Goal: Communication & Community: Answer question/provide support

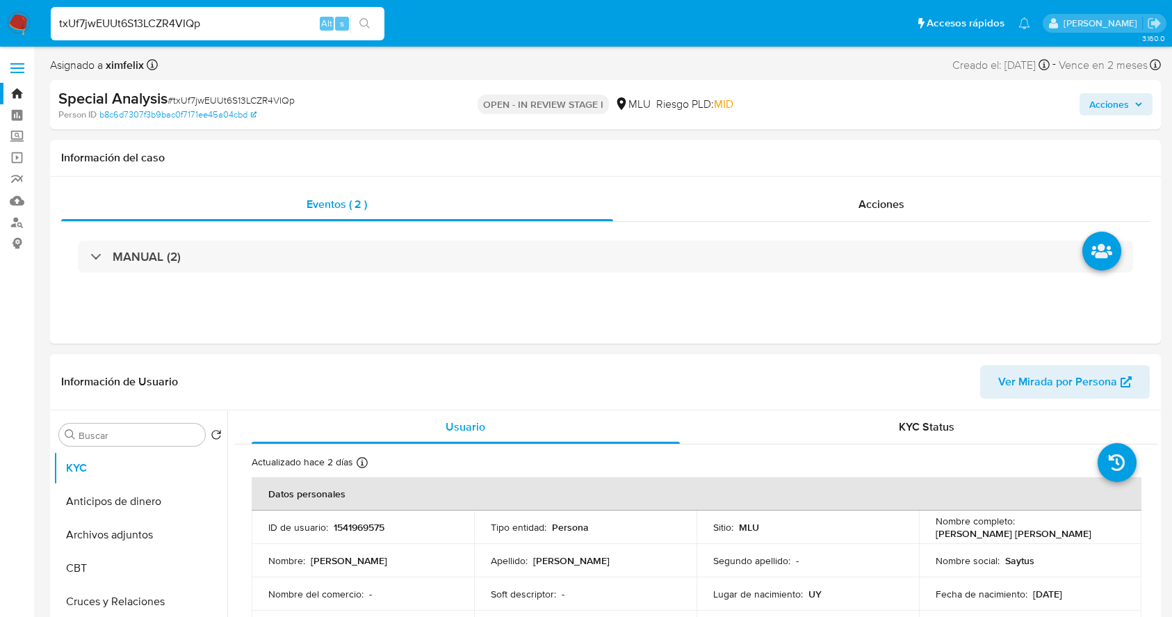
select select "10"
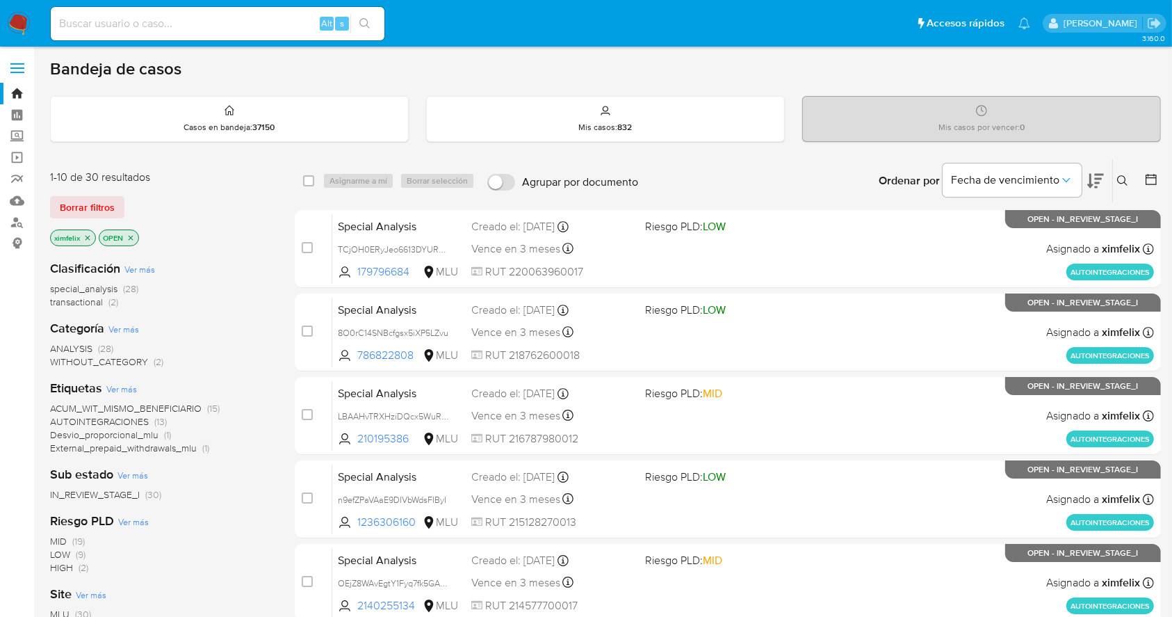
click at [23, 19] on img at bounding box center [19, 24] width 24 height 24
click at [706, 74] on div "Bandeja de casos" at bounding box center [605, 68] width 1111 height 21
click at [711, 60] on div "Bandeja de casos" at bounding box center [605, 68] width 1111 height 21
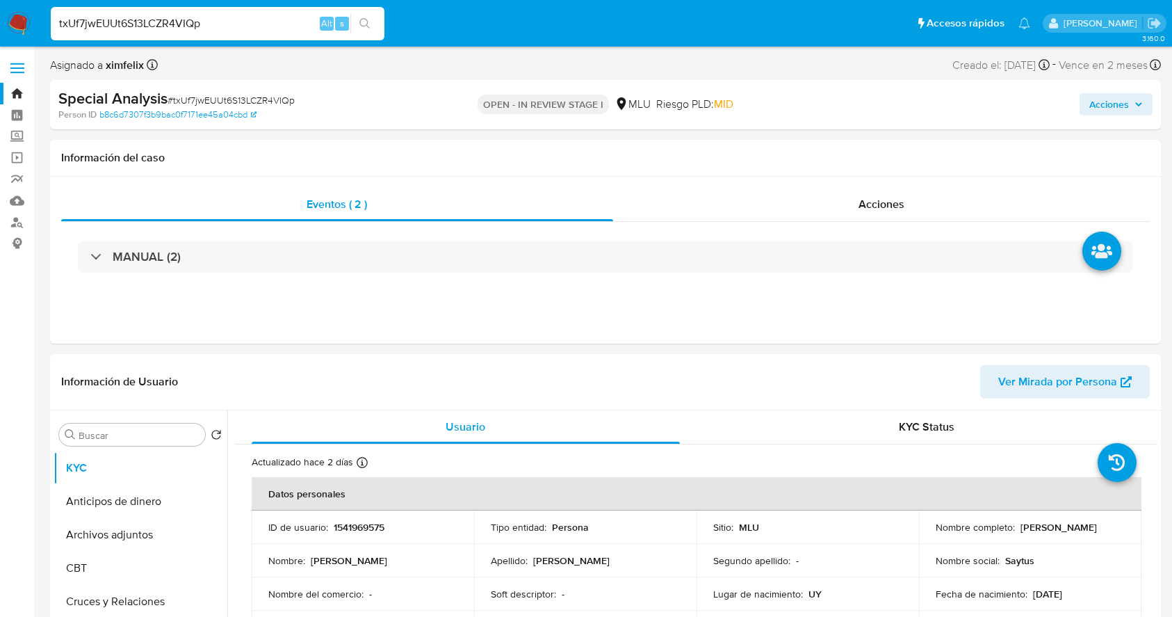
select select "10"
click at [133, 531] on button "Archivos adjuntos" at bounding box center [135, 534] width 163 height 33
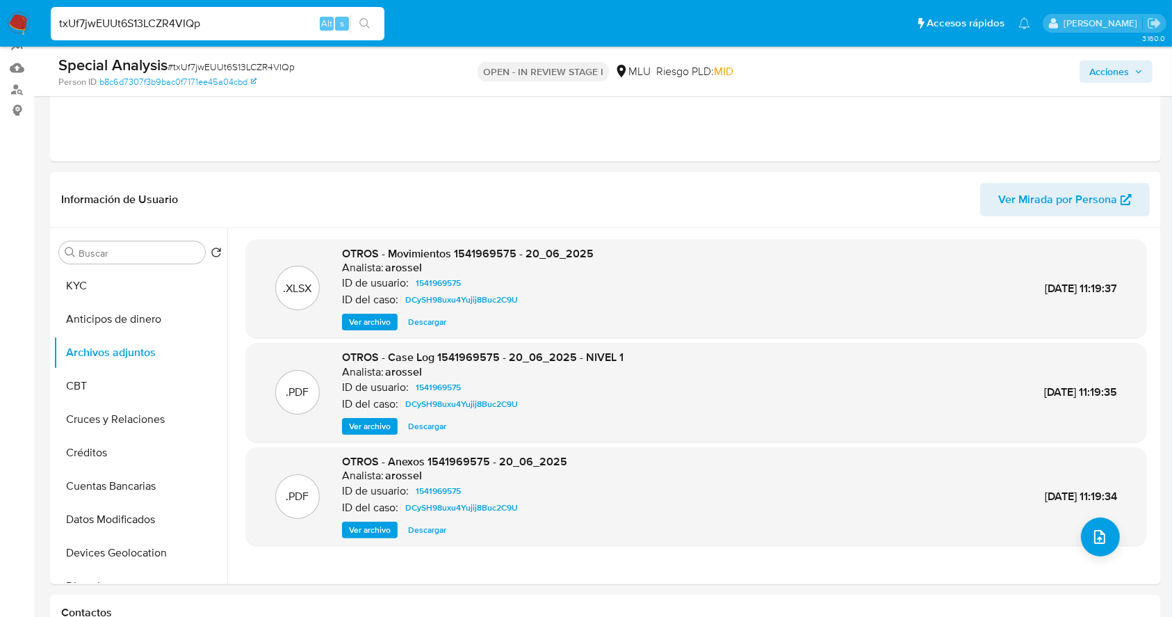
scroll to position [140, 0]
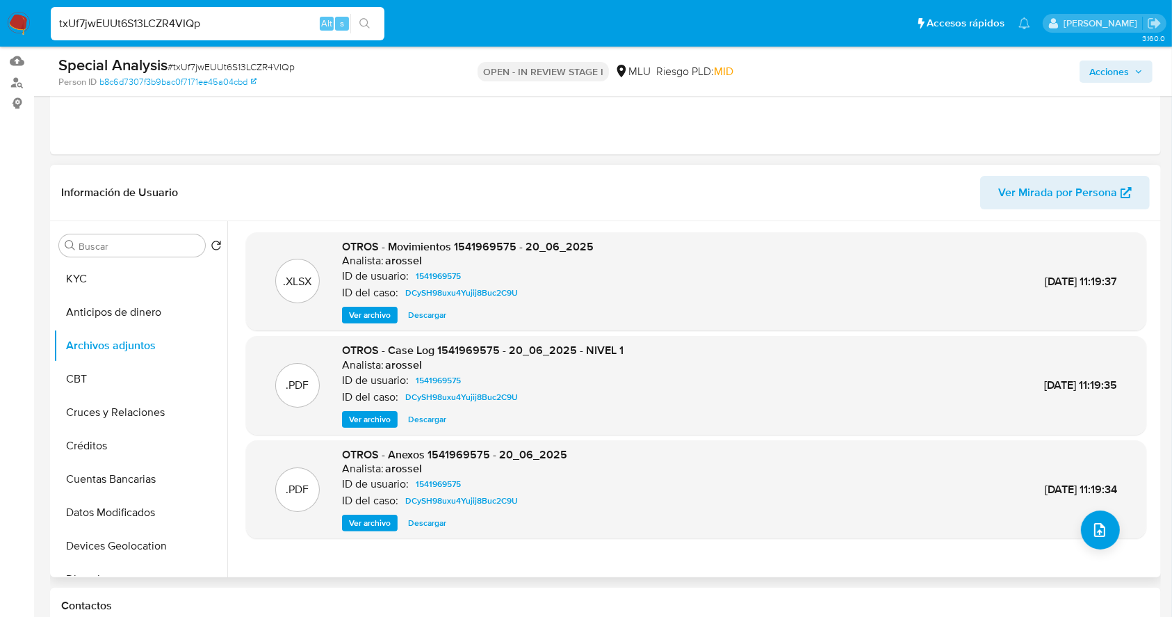
click at [356, 417] on span "Ver archivo" at bounding box center [370, 419] width 42 height 14
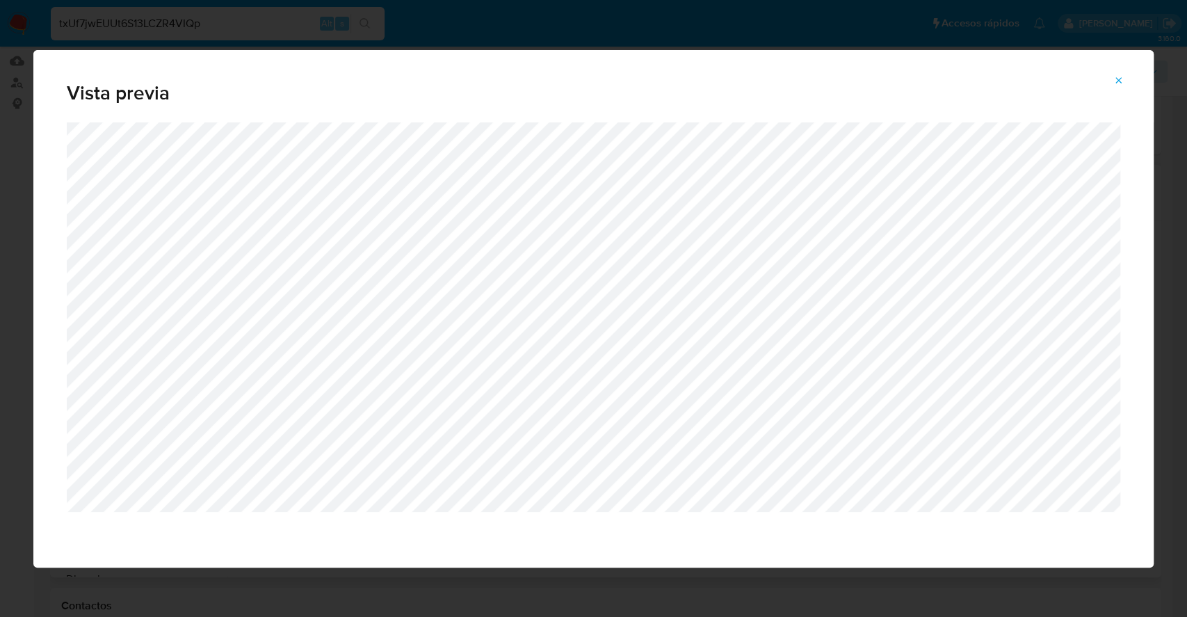
click at [1123, 83] on icon "Attachment preview" at bounding box center [1118, 80] width 11 height 11
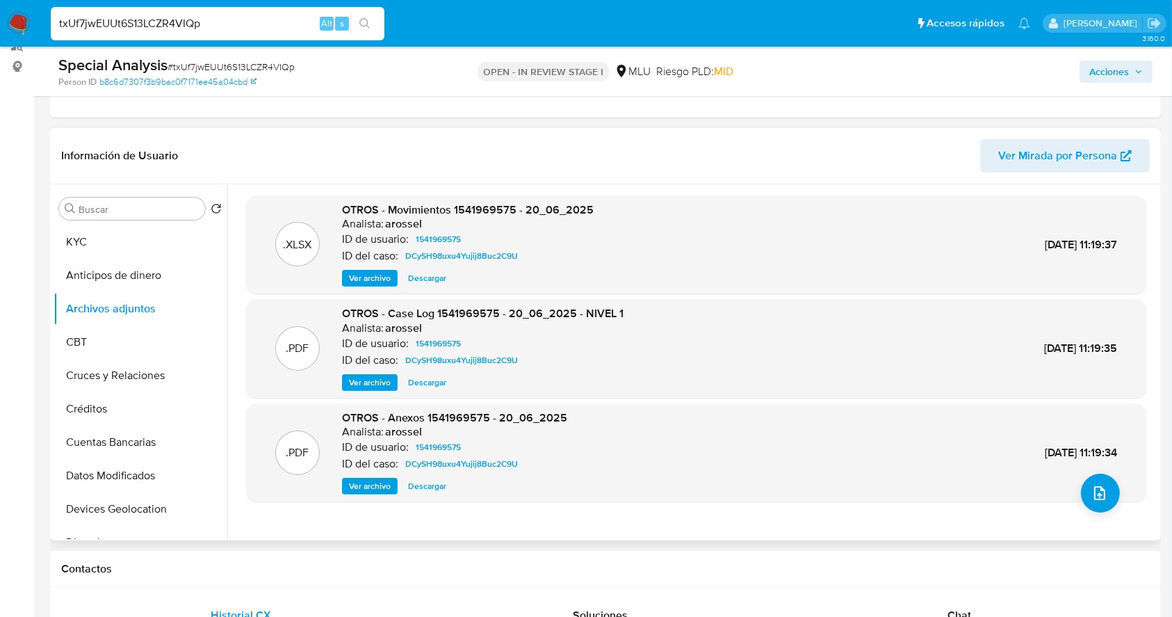
scroll to position [154, 0]
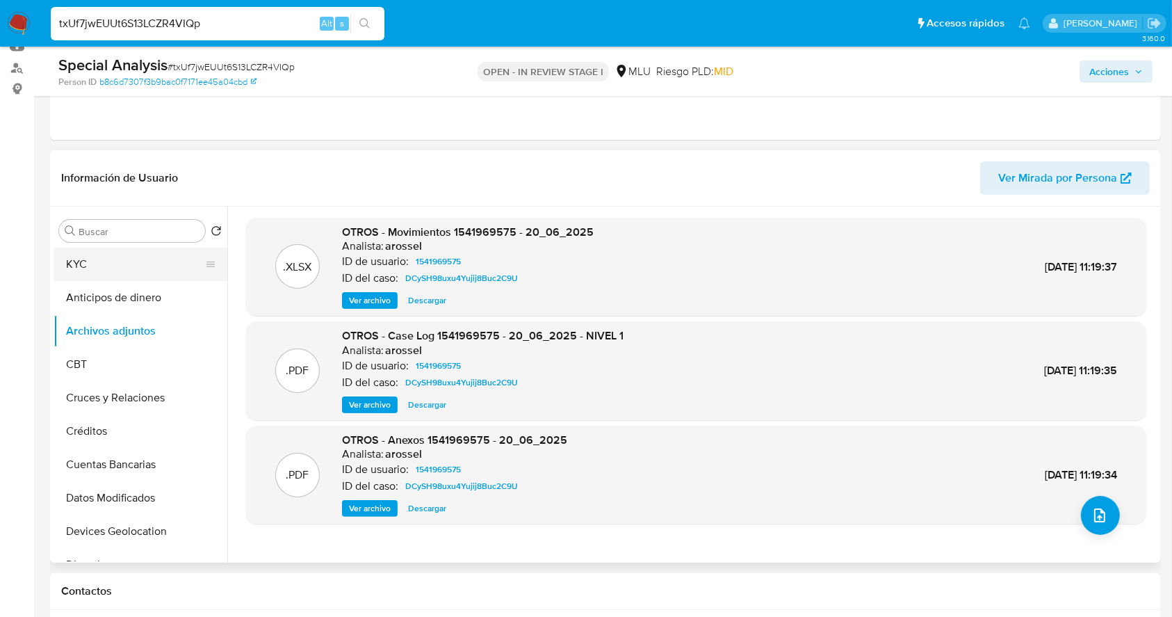
click at [136, 265] on button "KYC" at bounding box center [135, 264] width 163 height 33
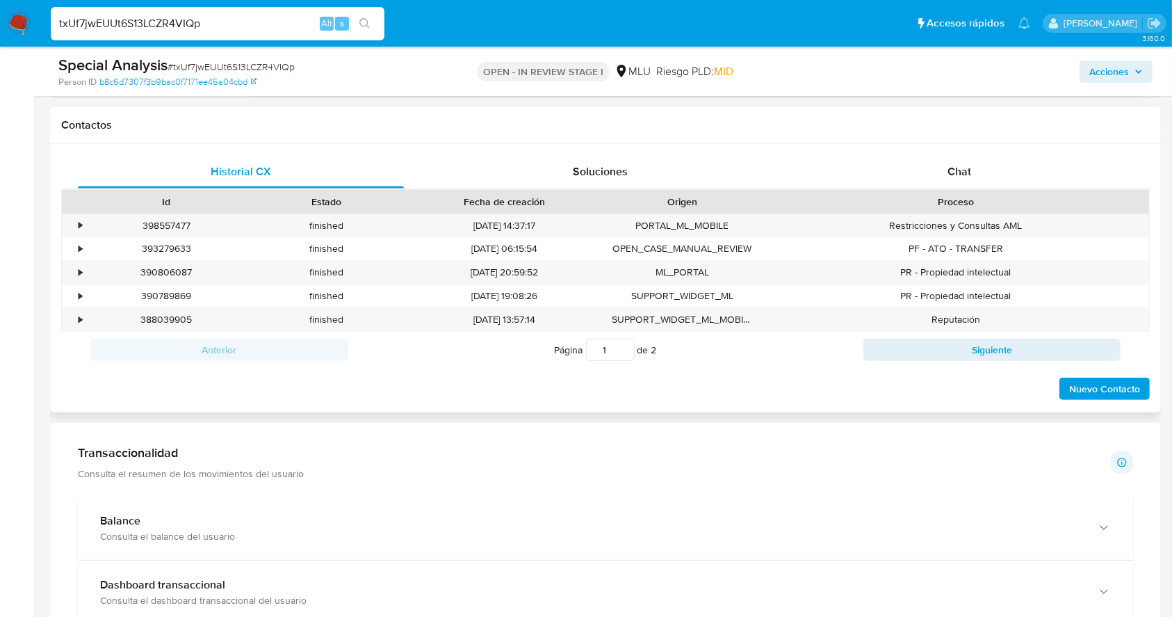
scroll to position [610, 0]
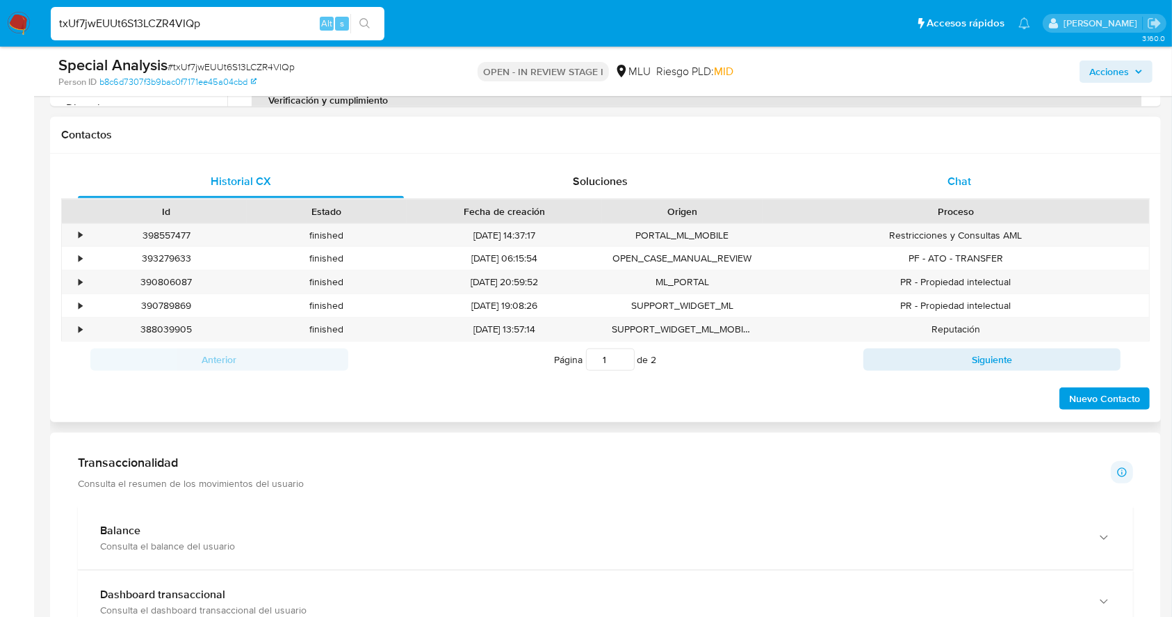
click at [958, 185] on span "Chat" at bounding box center [960, 181] width 24 height 16
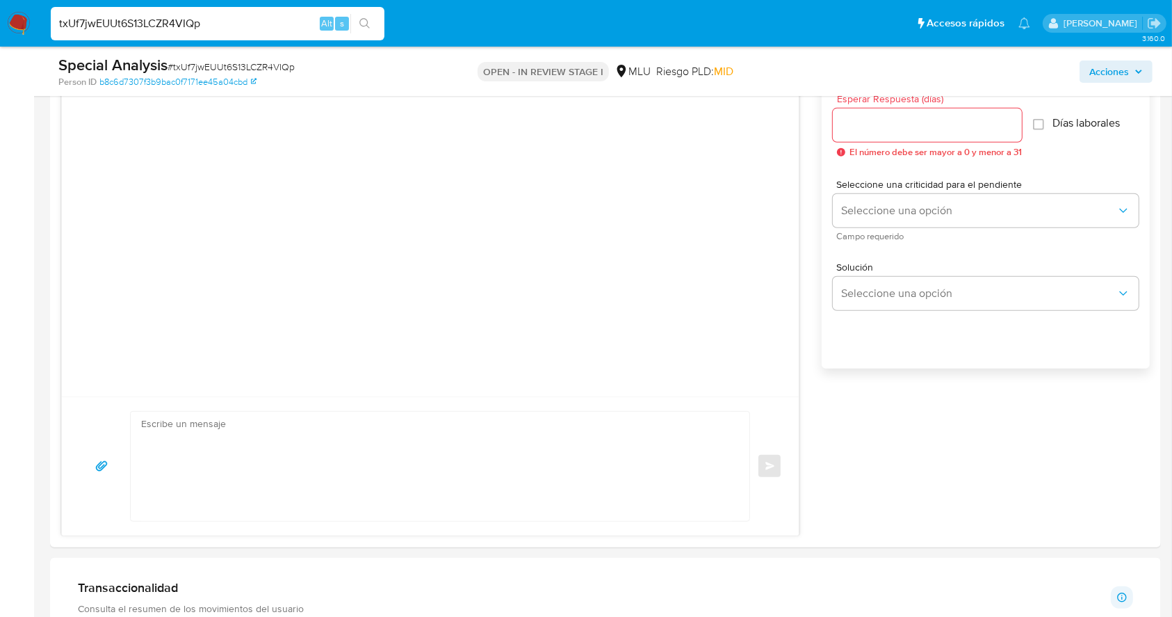
scroll to position [817, 0]
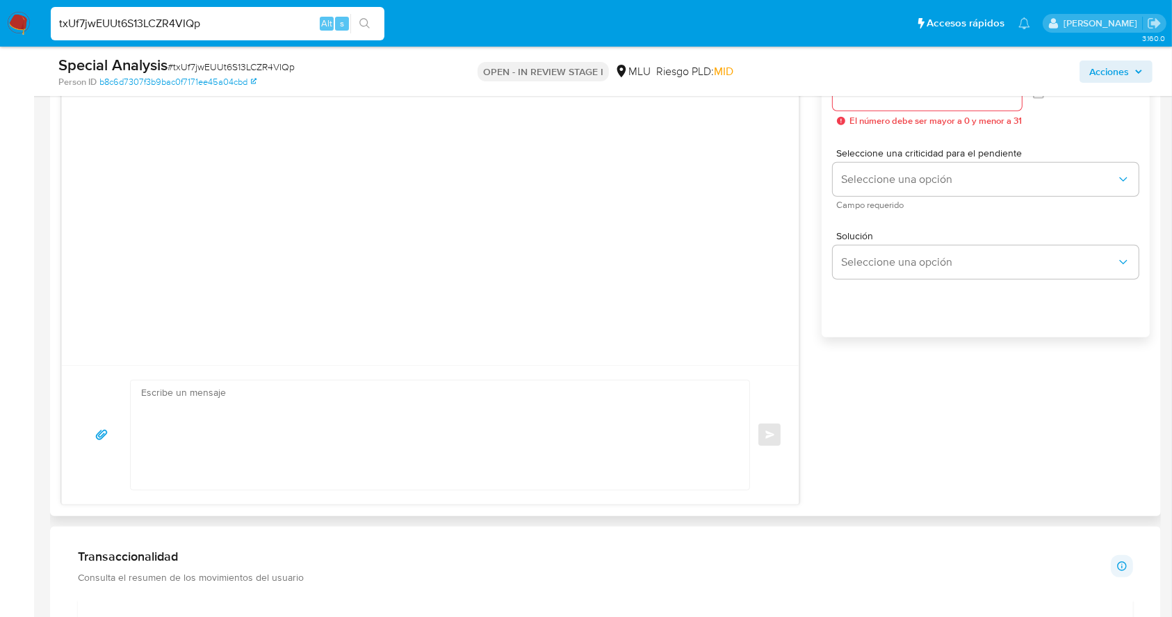
click at [458, 401] on textarea at bounding box center [436, 434] width 591 height 109
paste textarea "Te contactamos ya que necesitamos verificar algunos datos. Por este motivo, sol…"
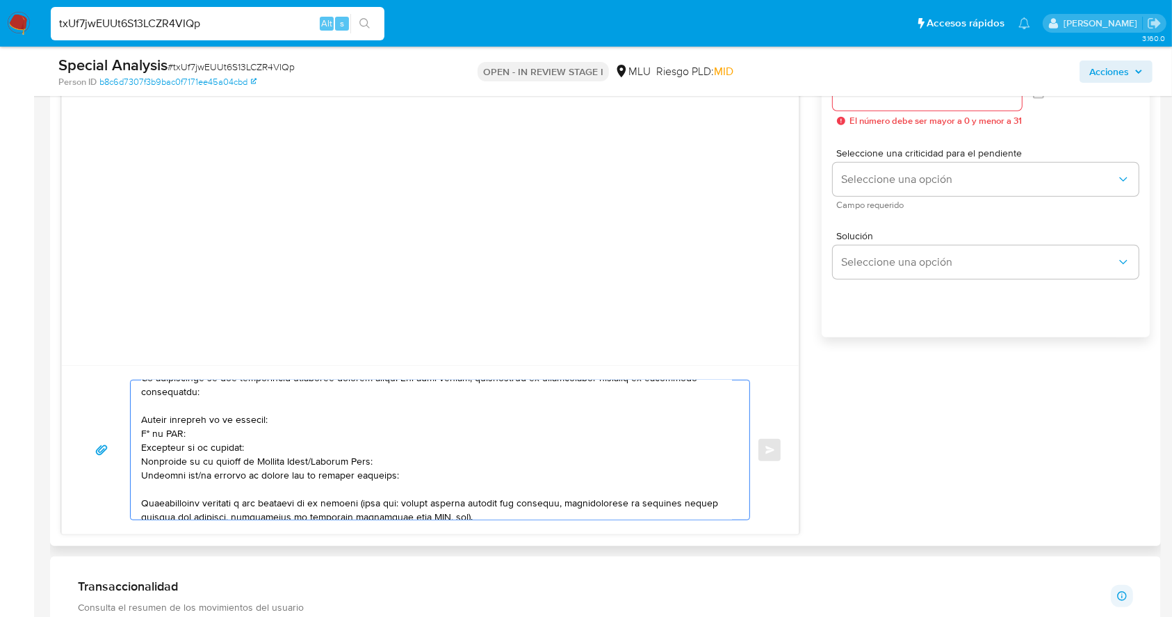
scroll to position [44, 0]
drag, startPoint x: 316, startPoint y: 458, endPoint x: 378, endPoint y: 461, distance: 61.9
click at [378, 461] on textarea at bounding box center [436, 449] width 591 height 139
click at [197, 476] on textarea at bounding box center [436, 449] width 591 height 139
click at [378, 475] on textarea at bounding box center [436, 449] width 591 height 139
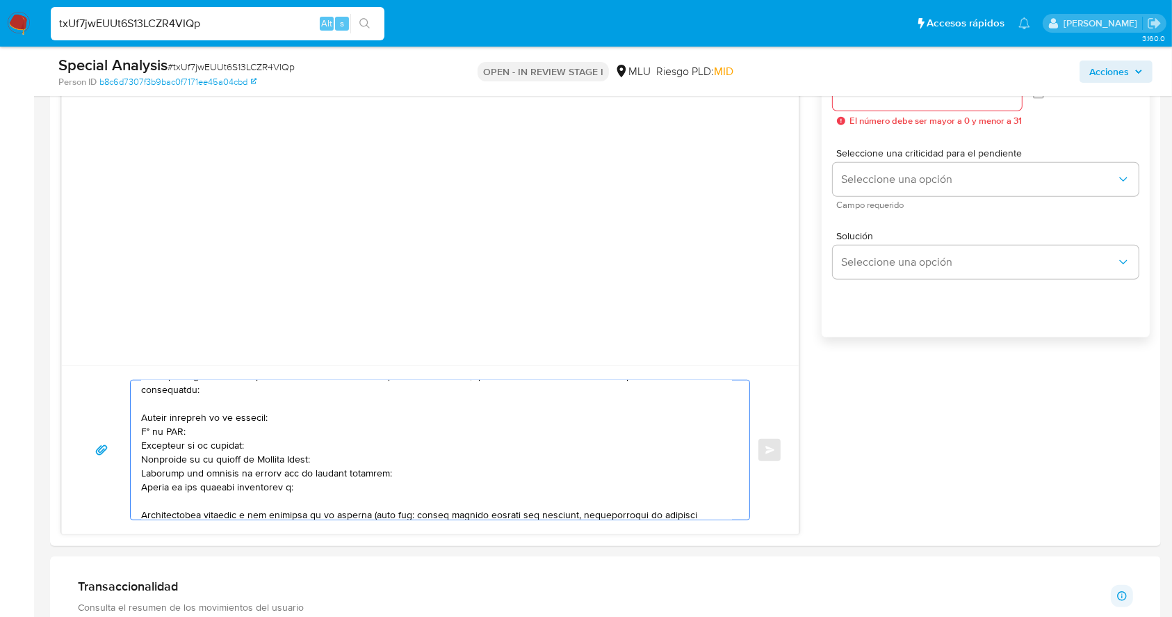
paste textarea "Urteil SRL"
paste textarea "50199434"
paste textarea "Mario Flavio Alles"
paste textarea "Marta Villa"
paste textarea "Betiana Isabel Queirolo"
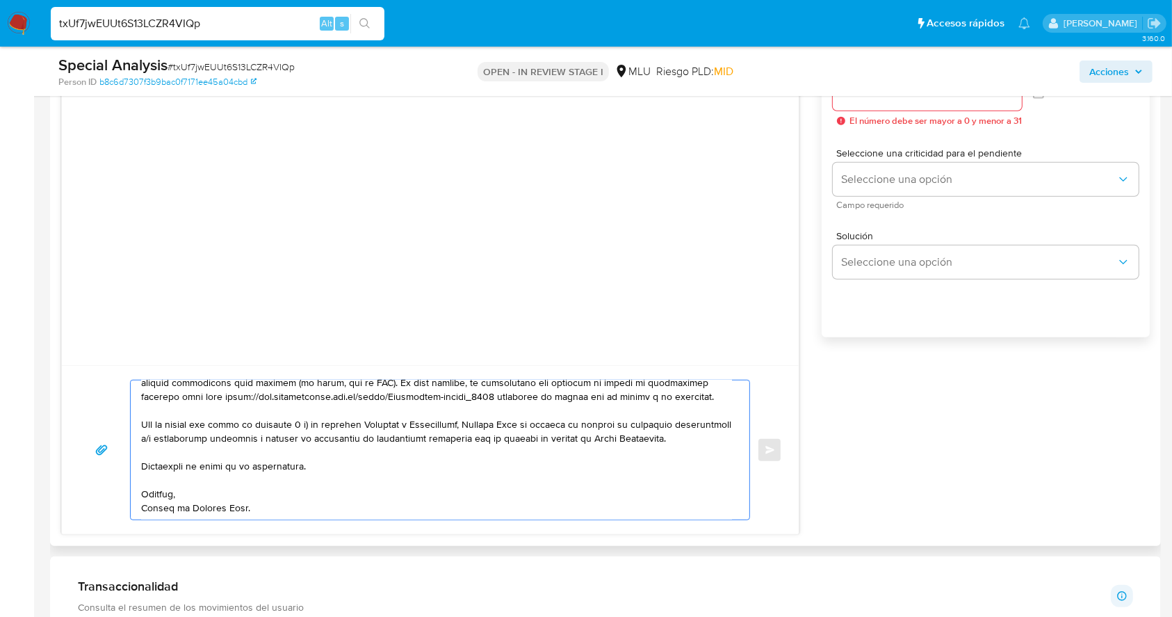
scroll to position [283, 0]
type textarea "Buenos días Nicolas, Te contactamos ya que necesitamos verificar algunos datos.…"
click at [902, 103] on div at bounding box center [927, 93] width 189 height 33
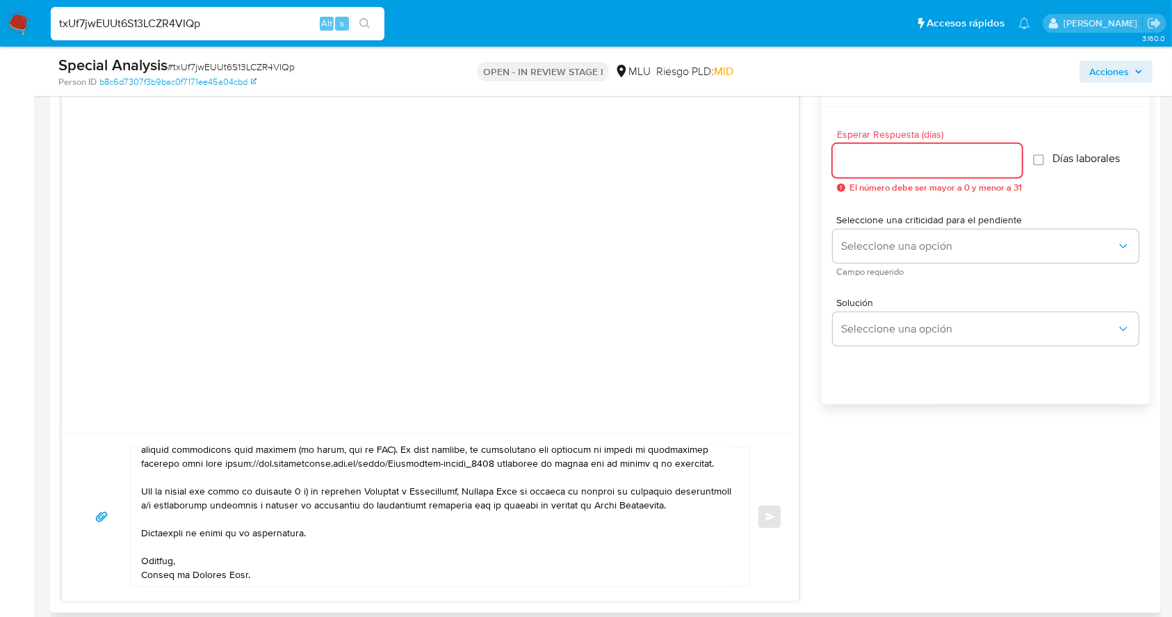
click at [909, 161] on input "Esperar Respuesta (días)" at bounding box center [927, 161] width 189 height 18
type input "3"
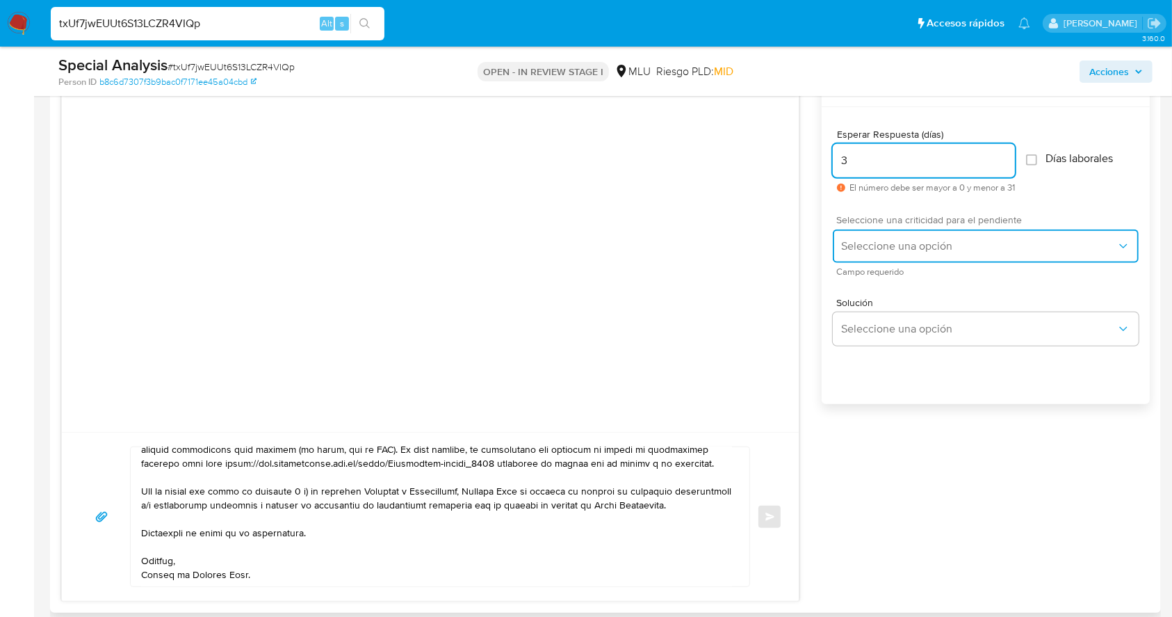
click at [893, 251] on span "Seleccione una opción" at bounding box center [978, 246] width 275 height 14
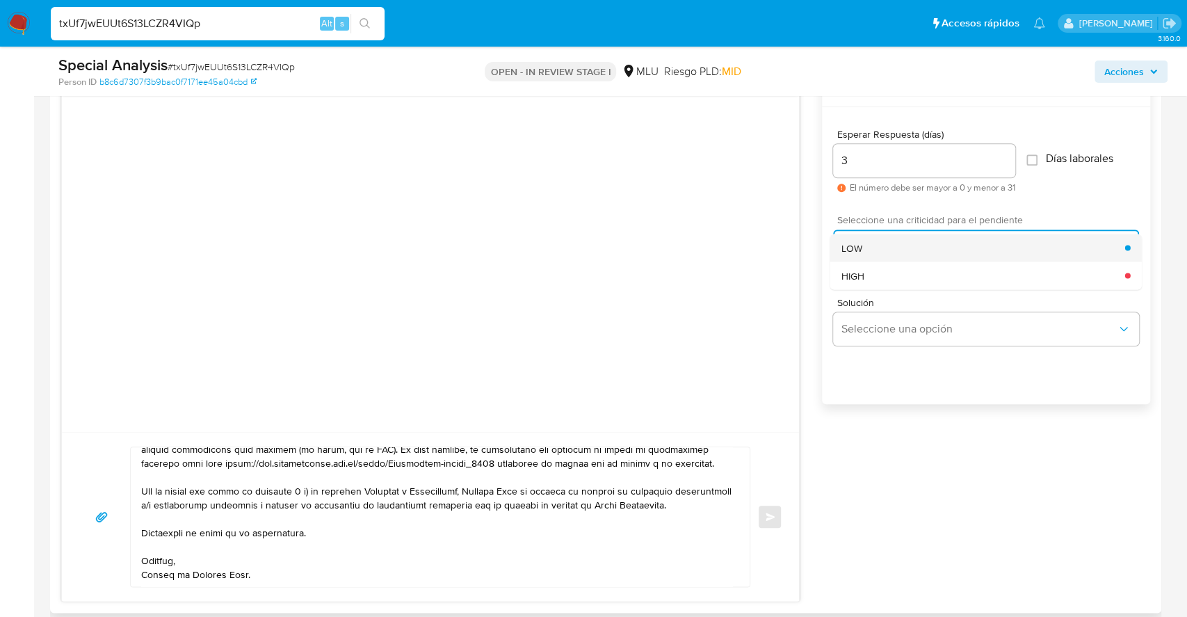
click at [871, 250] on div "LOW" at bounding box center [983, 248] width 284 height 28
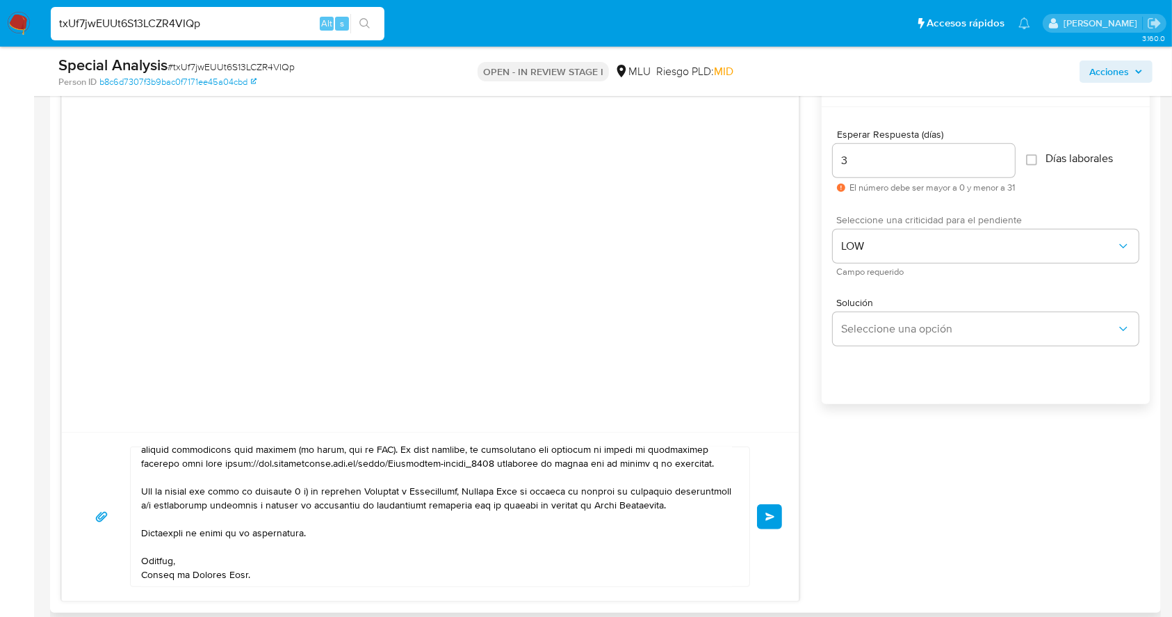
click at [768, 518] on span "Enviar" at bounding box center [771, 516] width 10 height 8
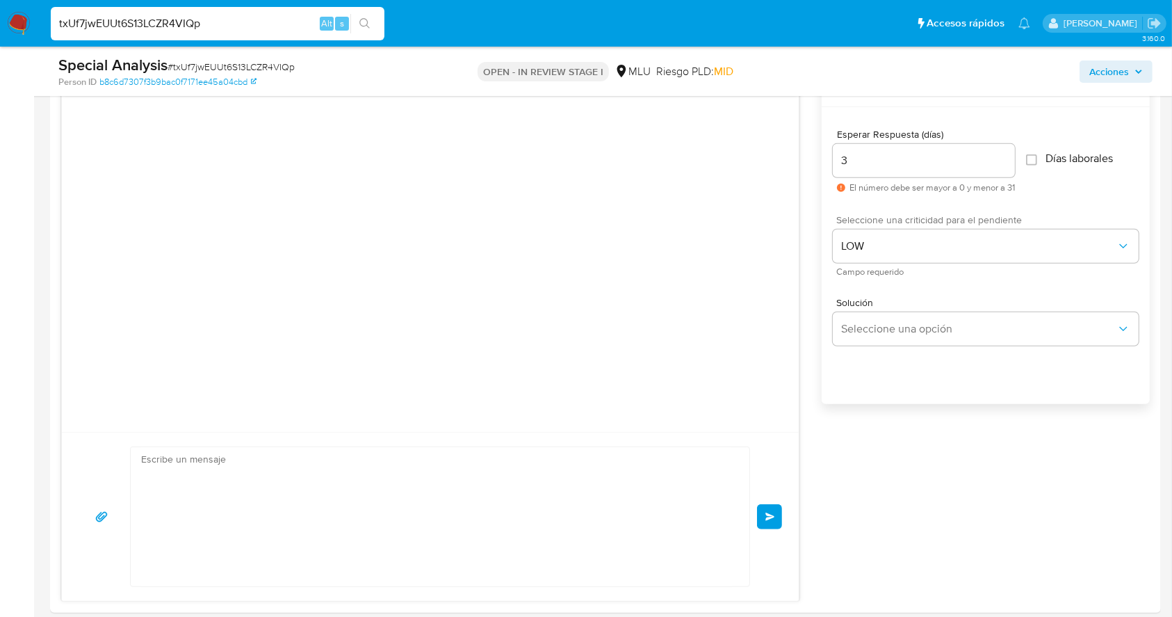
scroll to position [195, 0]
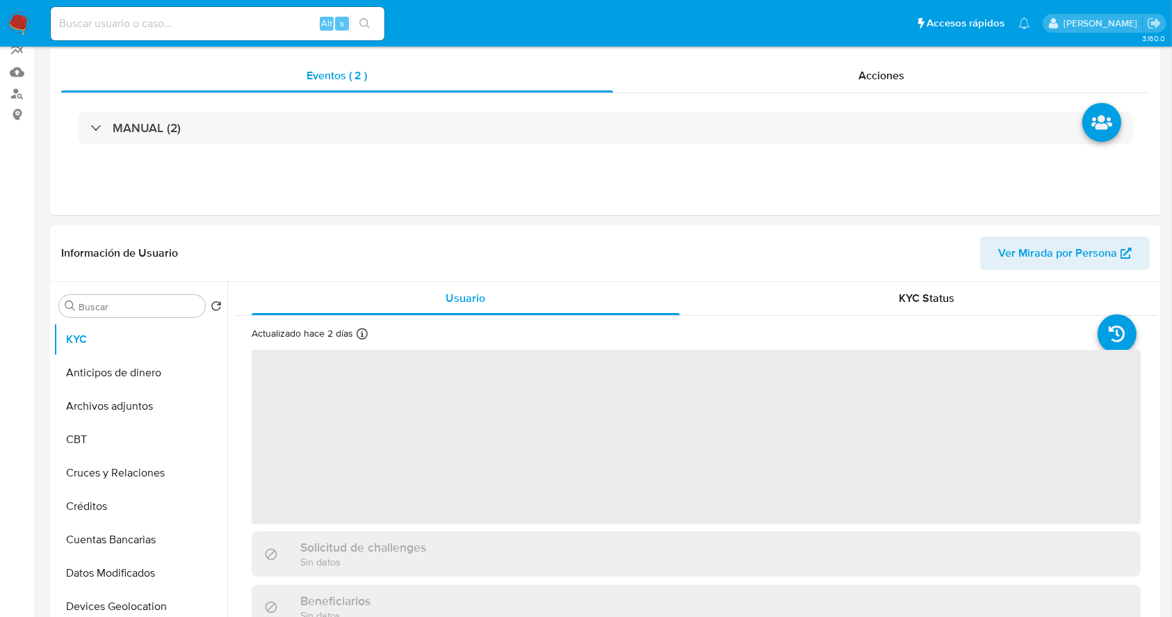
select select "10"
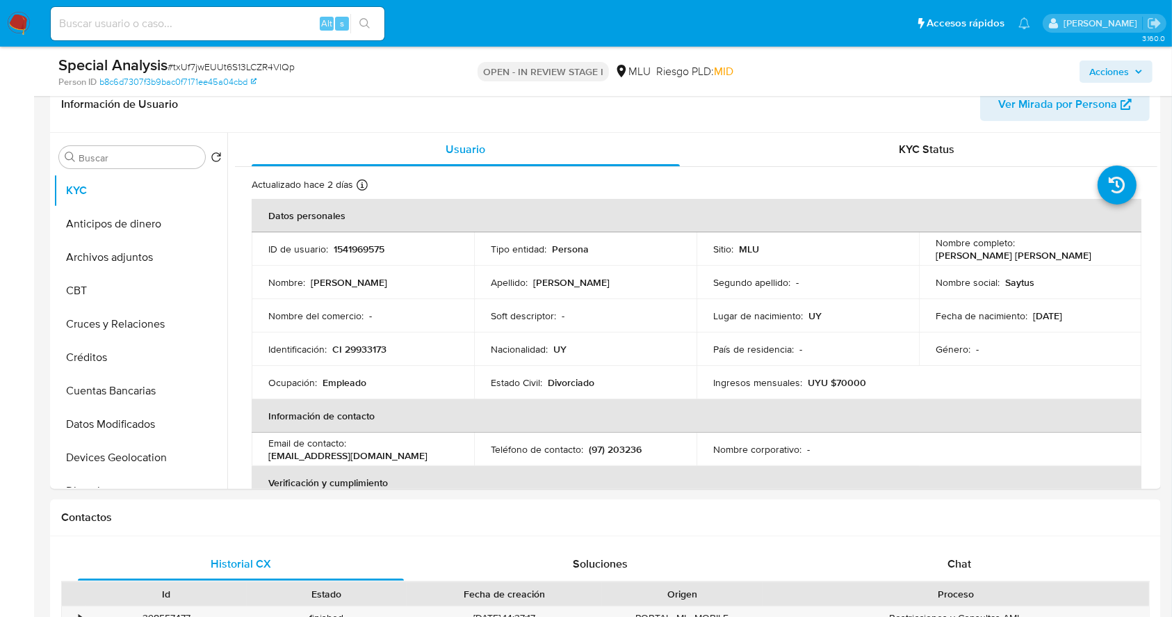
scroll to position [241, 0]
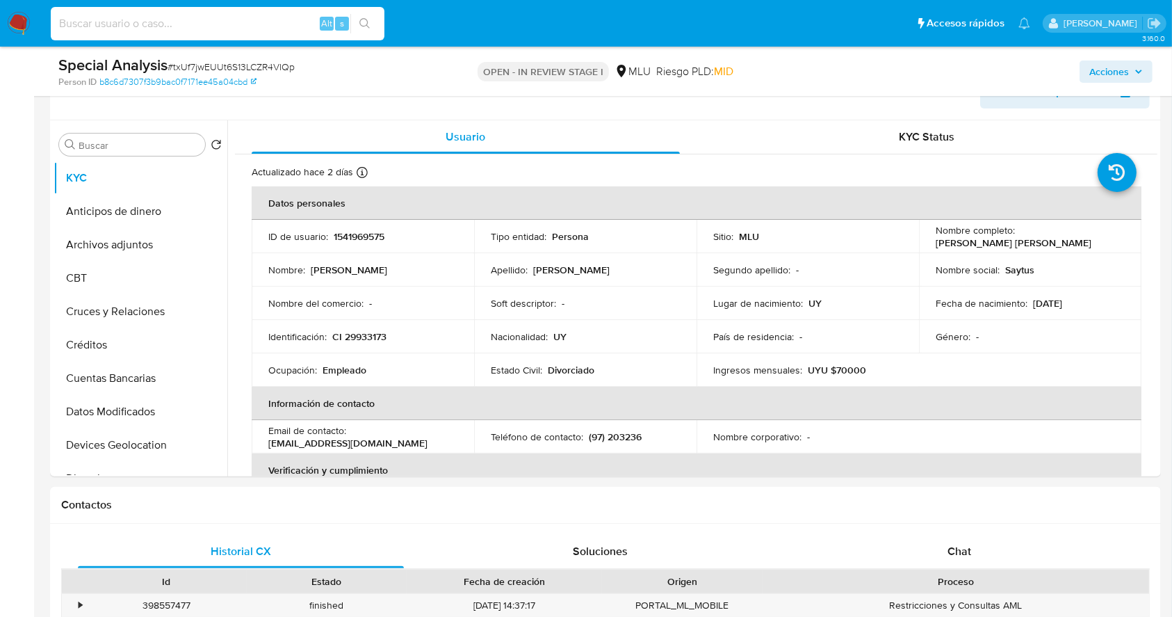
click at [222, 31] on input at bounding box center [218, 24] width 334 height 18
paste input "50199434"
type input "50199434"
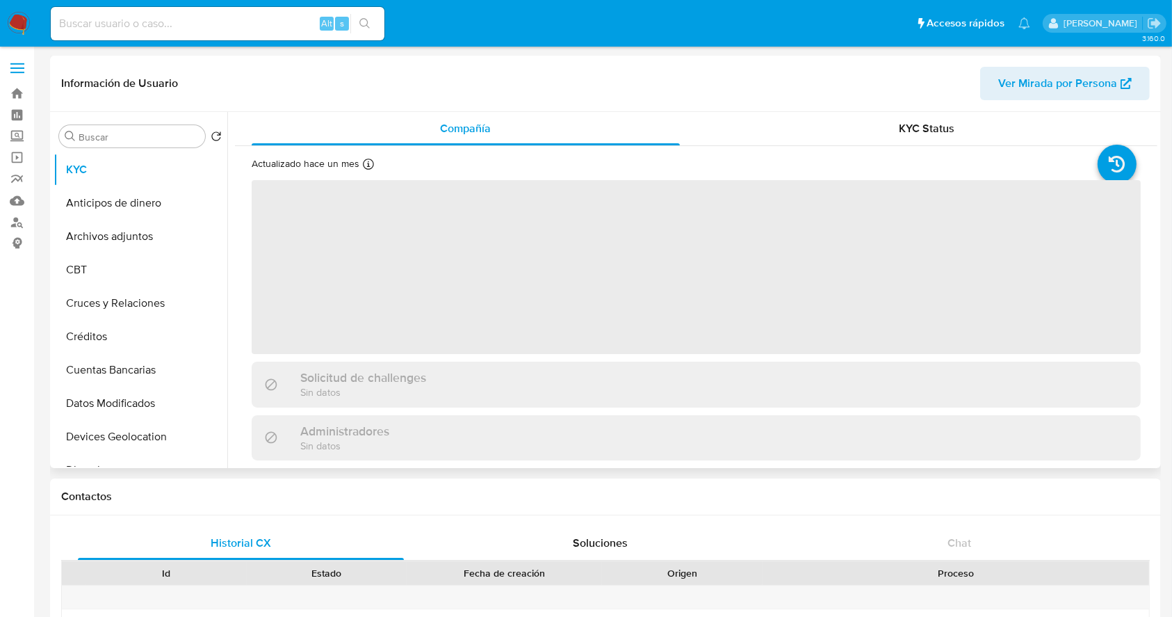
select select "10"
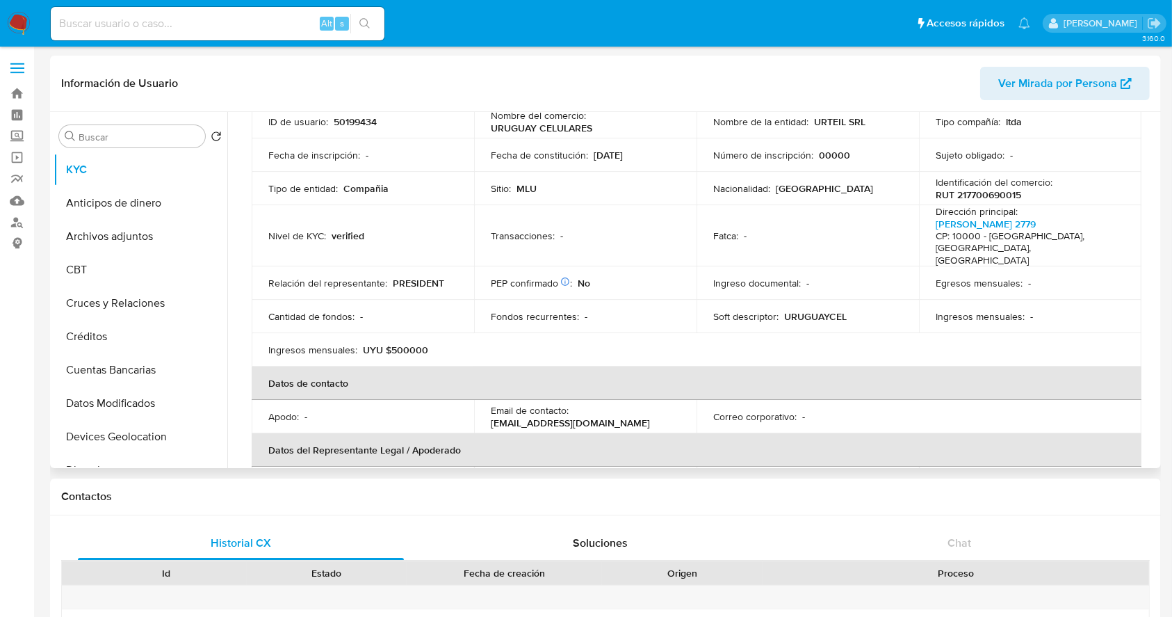
scroll to position [156, 0]
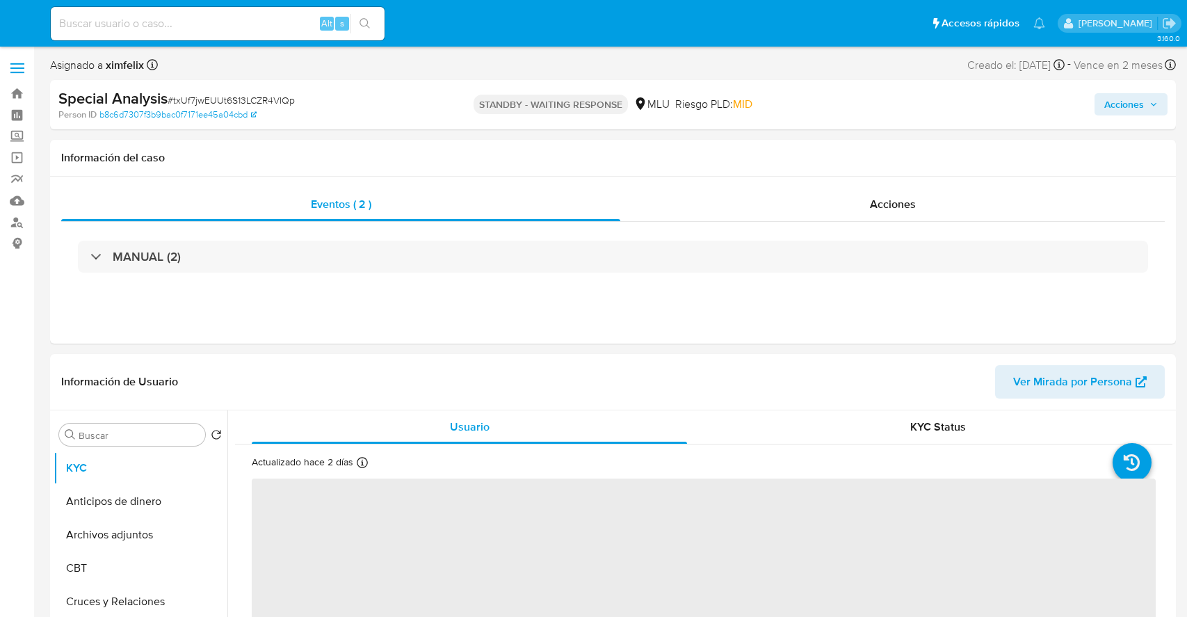
select select "10"
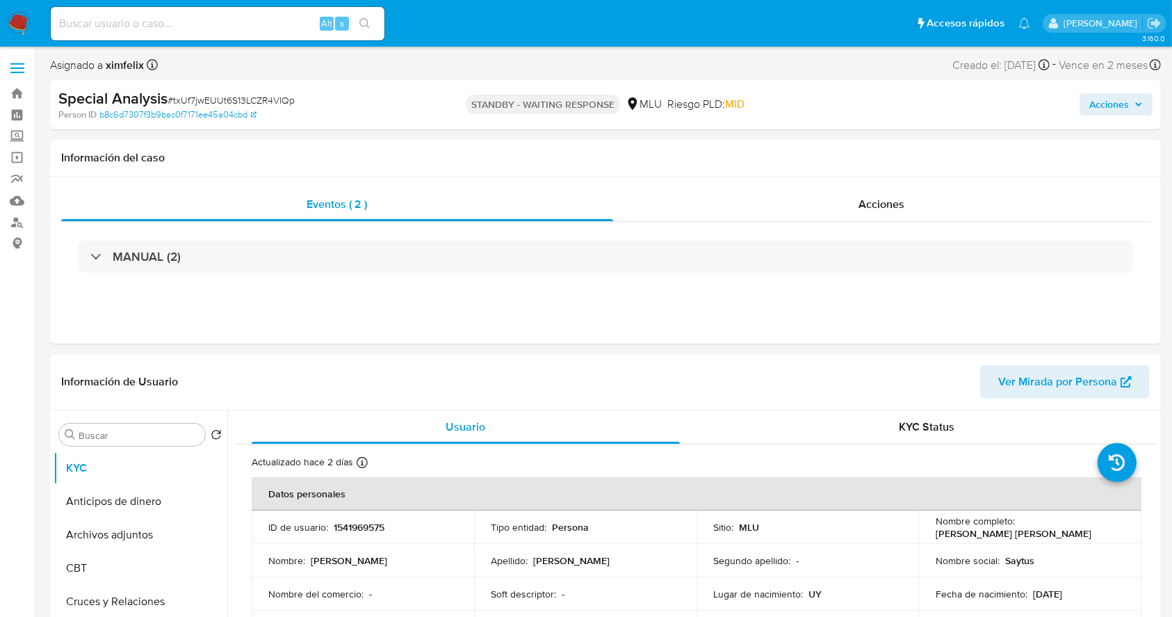
click at [21, 26] on img at bounding box center [19, 24] width 24 height 24
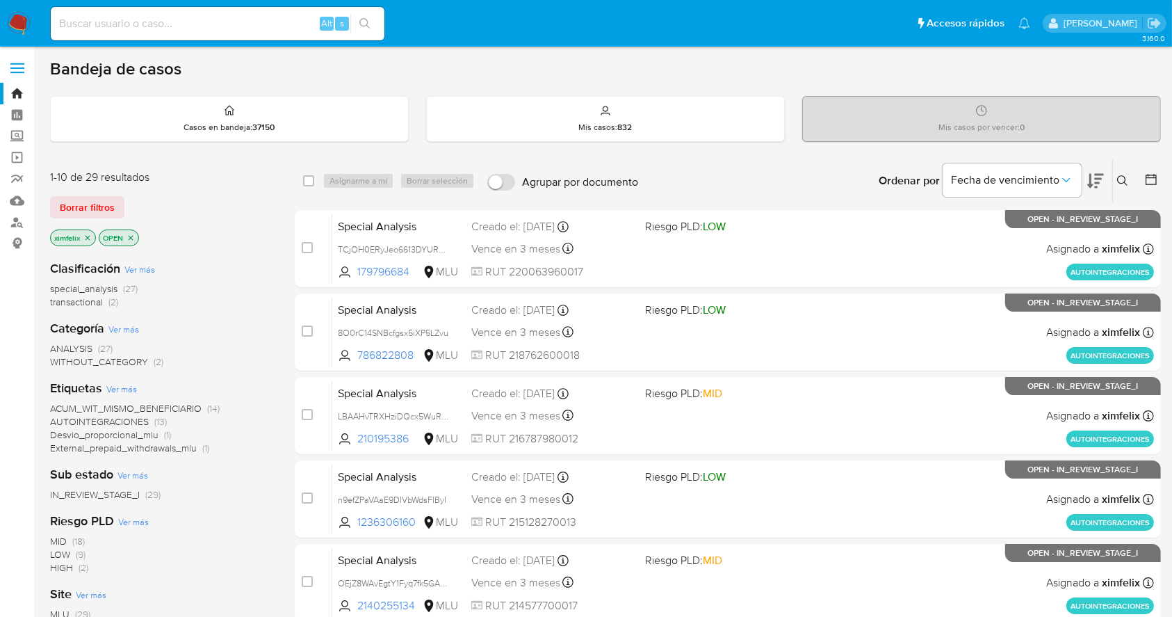
click at [218, 13] on div "Alt s" at bounding box center [218, 23] width 334 height 33
drag, startPoint x: 222, startPoint y: 32, endPoint x: 227, endPoint y: 18, distance: 14.5
click at [227, 18] on div "Alt s" at bounding box center [218, 23] width 334 height 33
paste input "lVmApoKn3gOoxfptIKwP9Uyq"
click at [227, 18] on input at bounding box center [218, 24] width 334 height 18
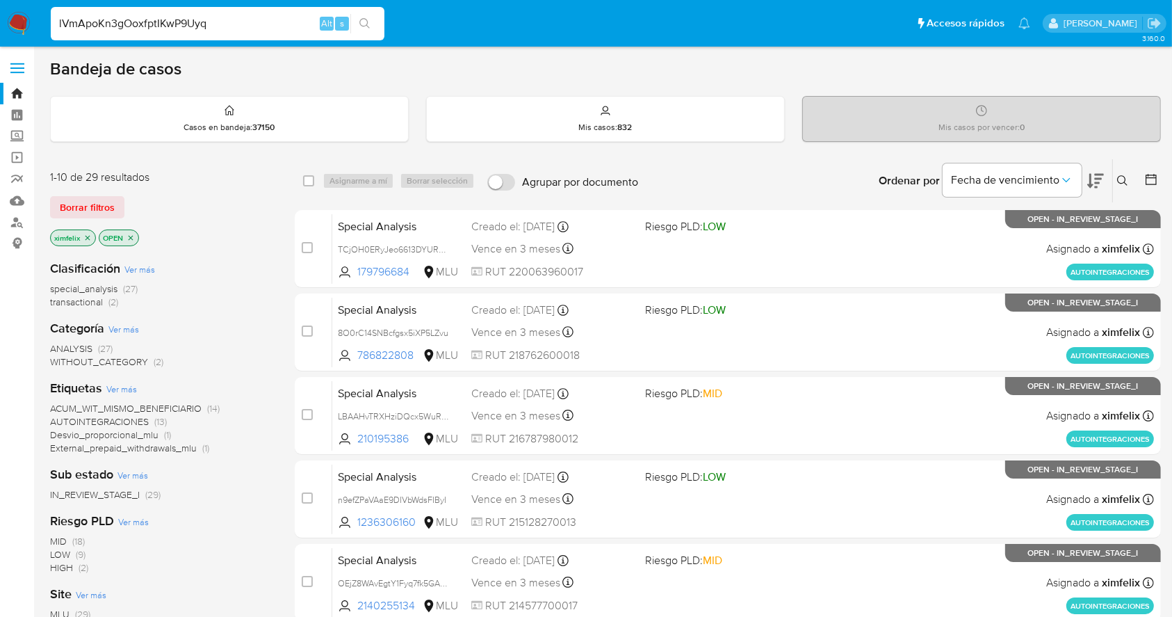
type input "lVmApoKn3gOoxfptIKwP9Uyq"
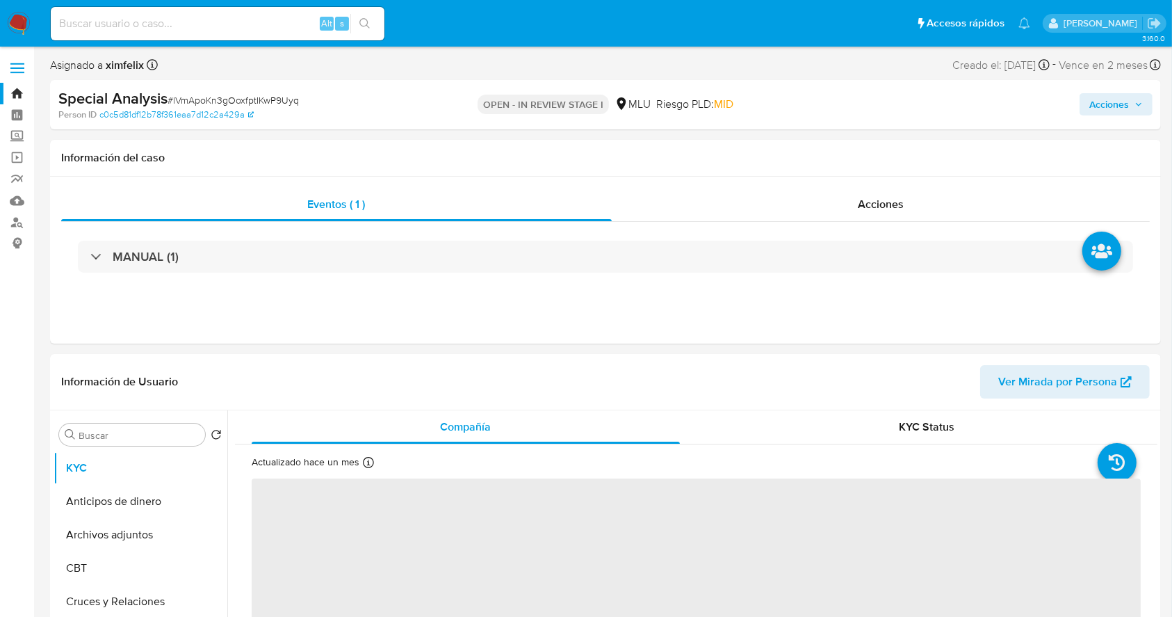
select select "10"
